Goal: Check status: Check status

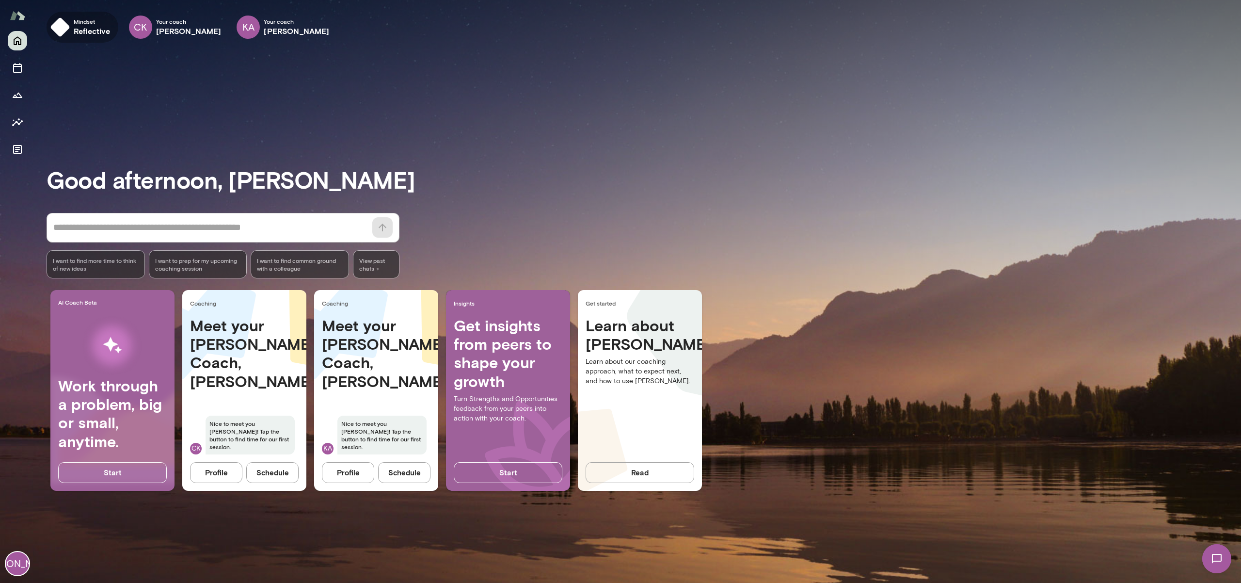
click at [81, 25] on h6 "reflective" at bounding box center [92, 31] width 37 height 12
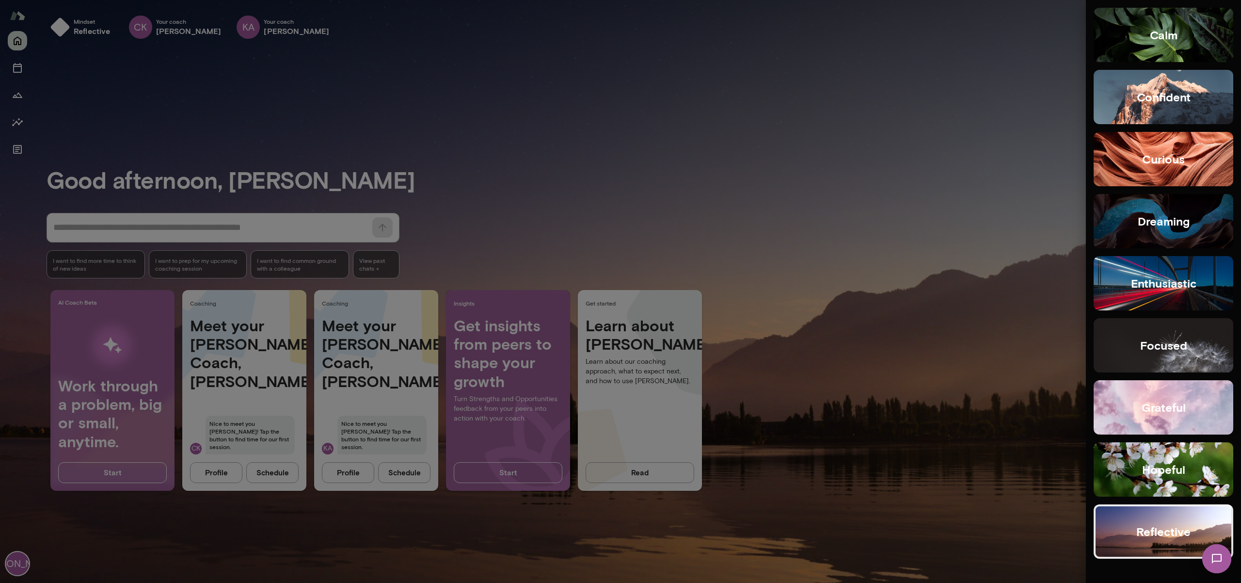
click at [1215, 566] on img at bounding box center [1217, 558] width 40 height 40
click at [1216, 561] on img at bounding box center [1216, 558] width 29 height 29
click at [1213, 566] on img at bounding box center [1217, 558] width 40 height 40
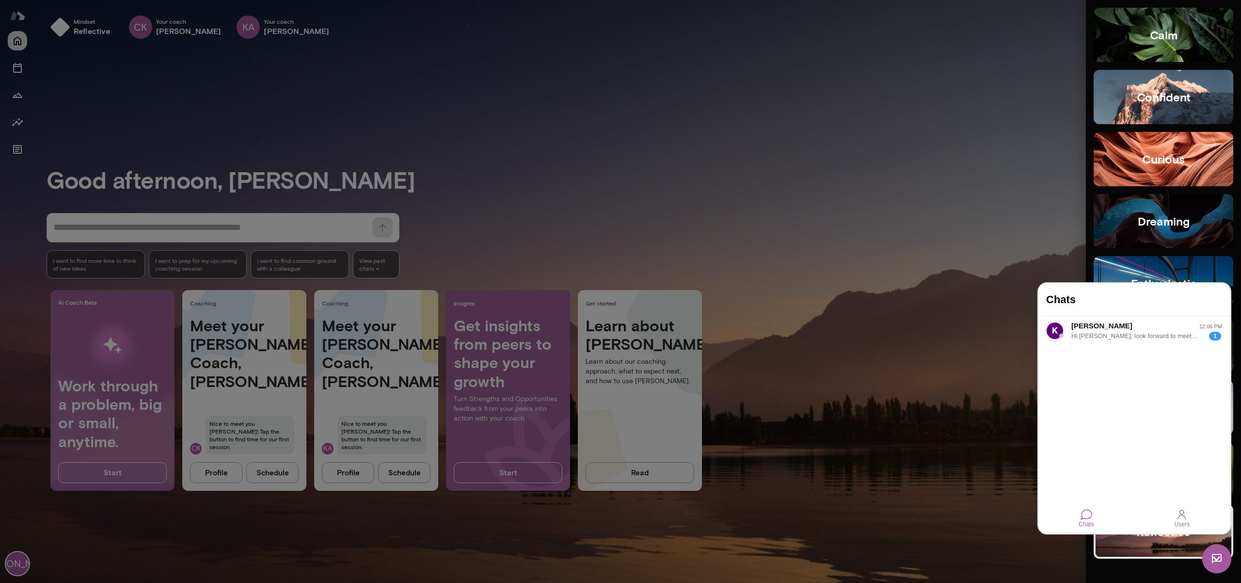
click at [985, 267] on div at bounding box center [620, 291] width 1241 height 583
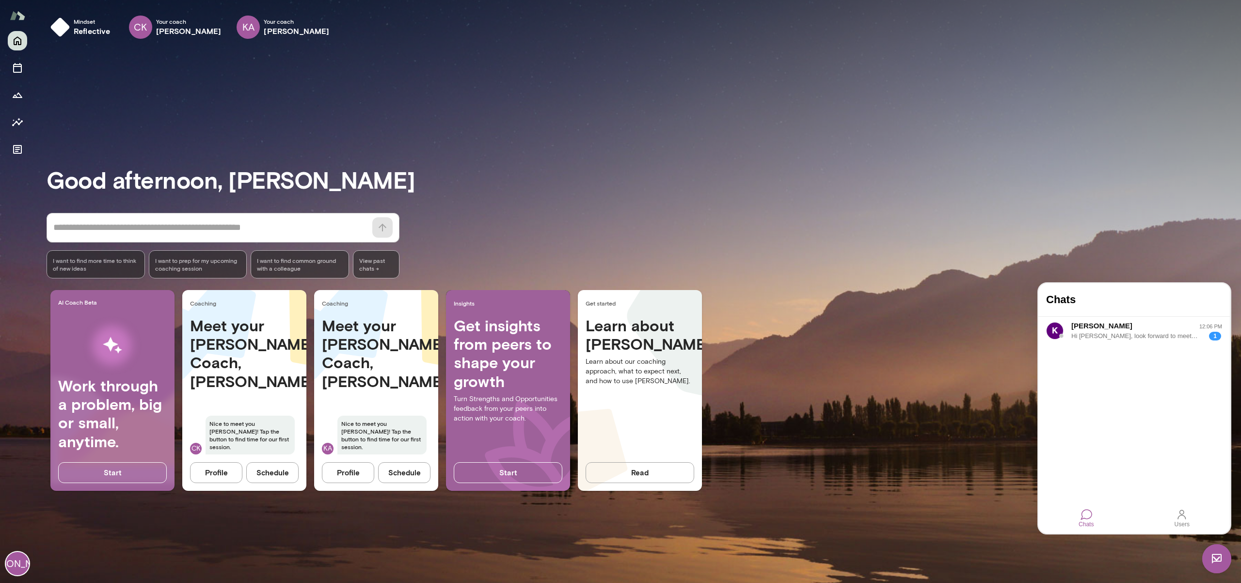
click at [994, 262] on div "* ​ ​ I want to find more time to think of new ideas I want to prep for my upco…" at bounding box center [644, 245] width 1194 height 65
click at [1219, 566] on img at bounding box center [1216, 558] width 29 height 29
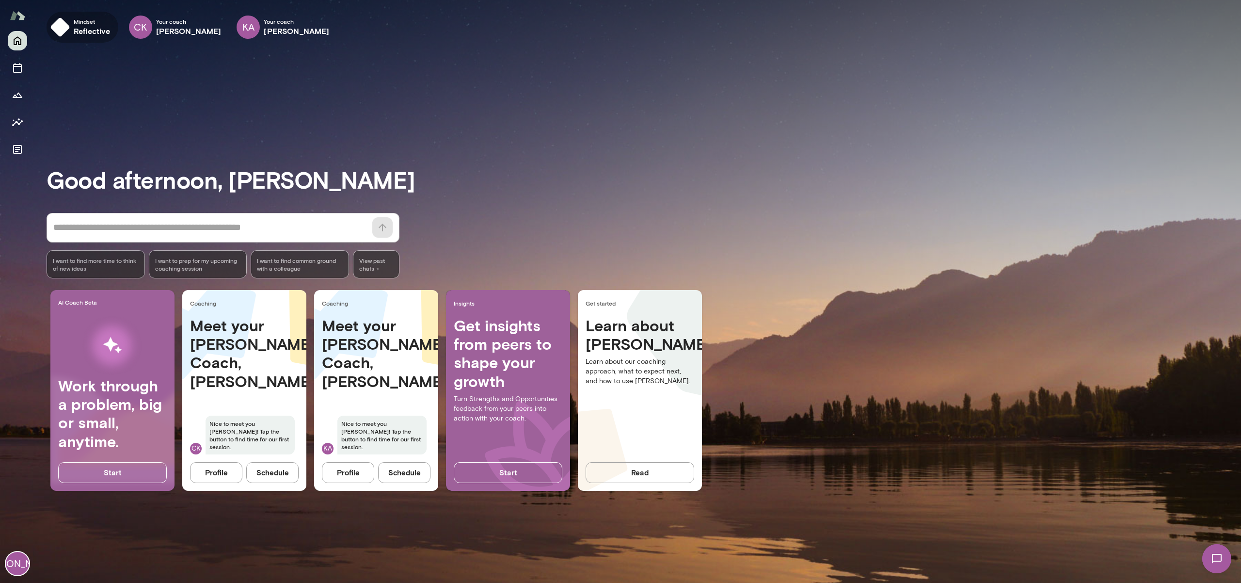
click at [69, 25] on img "button" at bounding box center [59, 26] width 19 height 19
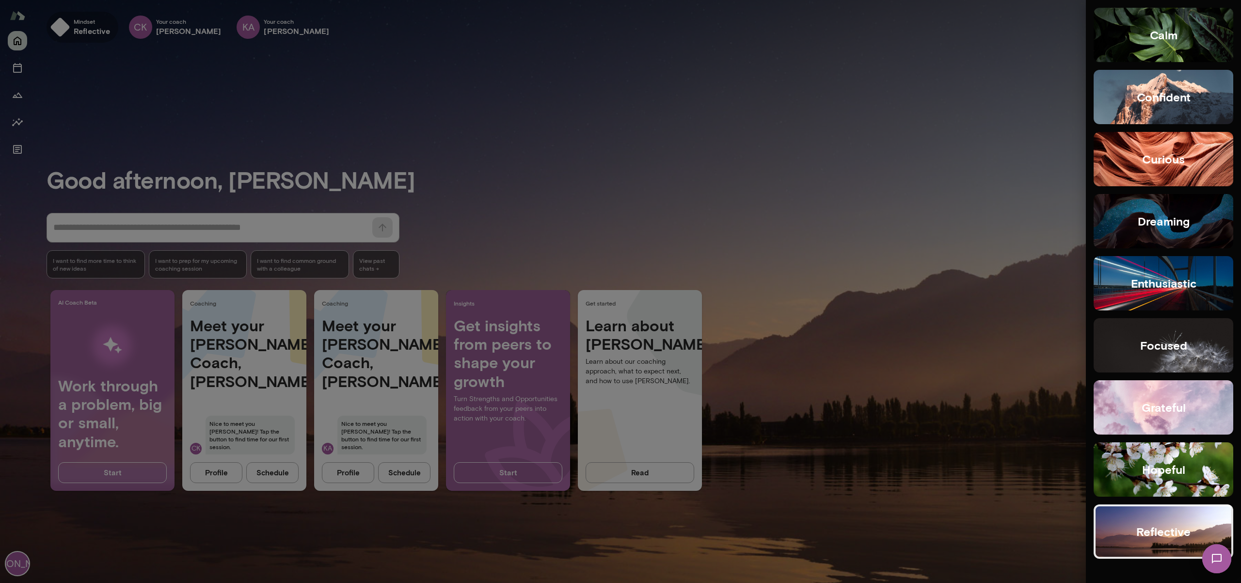
click at [69, 25] on div at bounding box center [620, 291] width 1241 height 583
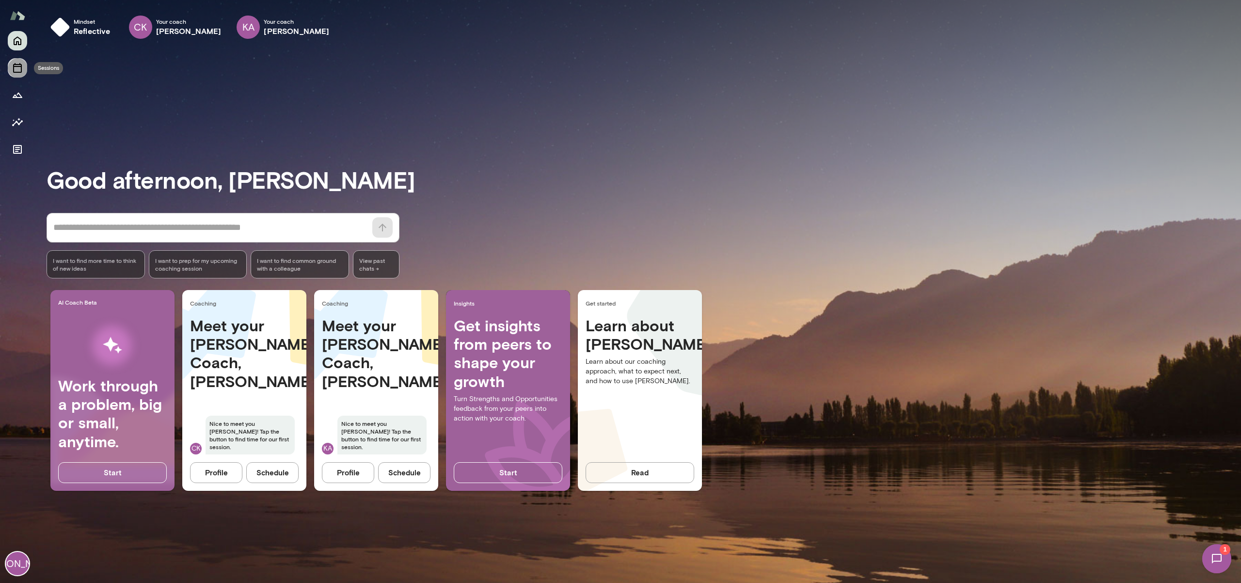
click at [21, 65] on icon "Sessions" at bounding box center [17, 68] width 9 height 10
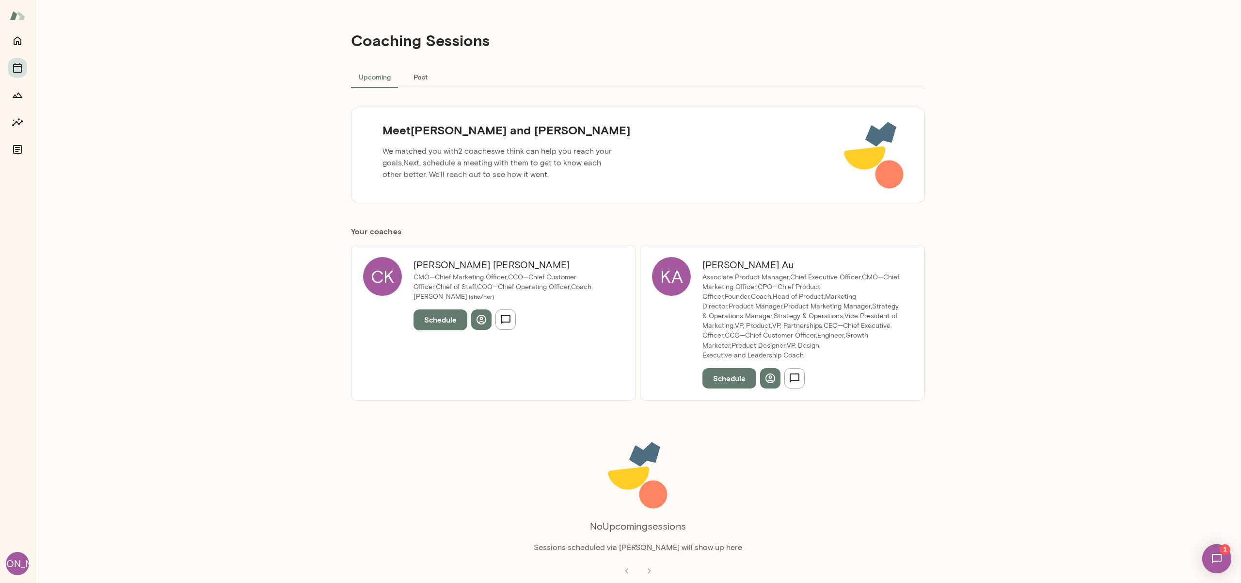
click at [433, 263] on h6 "[PERSON_NAME]" at bounding box center [512, 265] width 199 height 16
drag, startPoint x: 383, startPoint y: 277, endPoint x: 301, endPoint y: 107, distance: 188.6
click at [383, 277] on div "CK" at bounding box center [382, 276] width 39 height 39
click at [856, 121] on img at bounding box center [874, 155] width 62 height 70
click at [850, 123] on img at bounding box center [874, 155] width 62 height 70
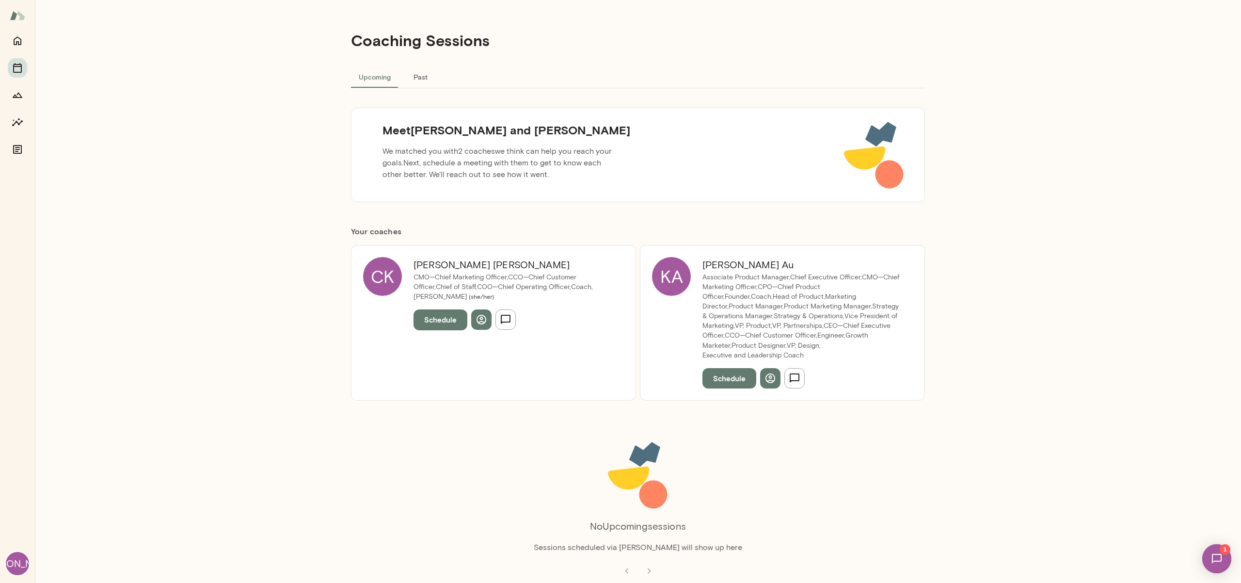
click at [850, 123] on img at bounding box center [874, 155] width 62 height 70
click at [309, 64] on div "Coaching Sessions Upcoming Past Meet [PERSON_NAME] and [PERSON_NAME] We matched…" at bounding box center [638, 291] width 1206 height 583
click at [420, 78] on button "Past" at bounding box center [420, 76] width 44 height 23
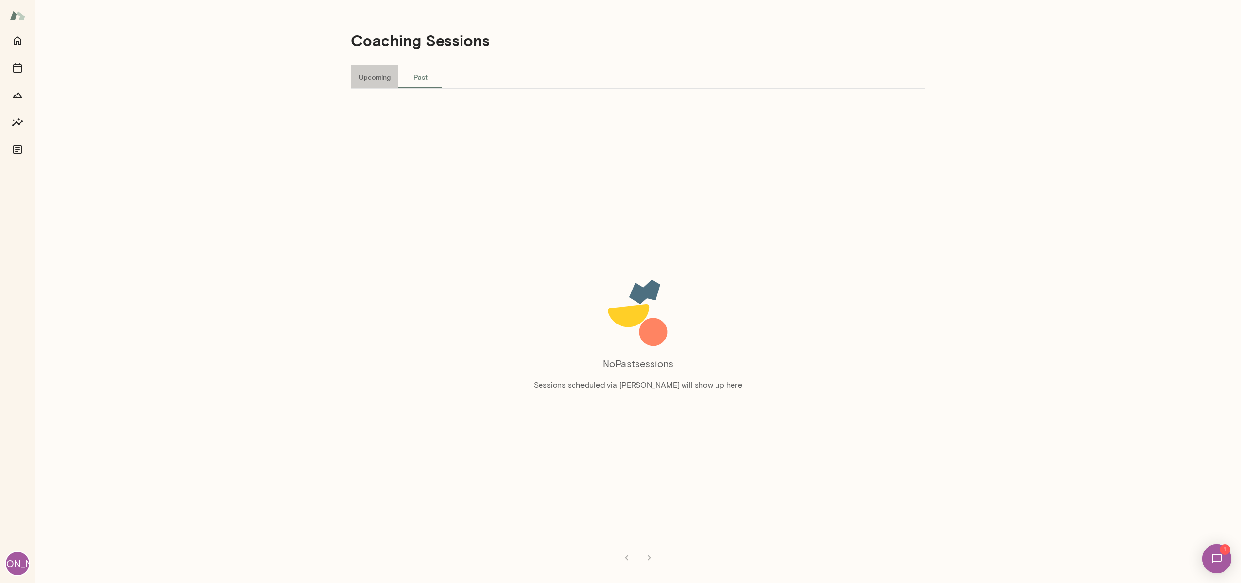
click at [387, 77] on button "Upcoming" at bounding box center [374, 76] width 47 height 23
